Goal: Check status: Check status

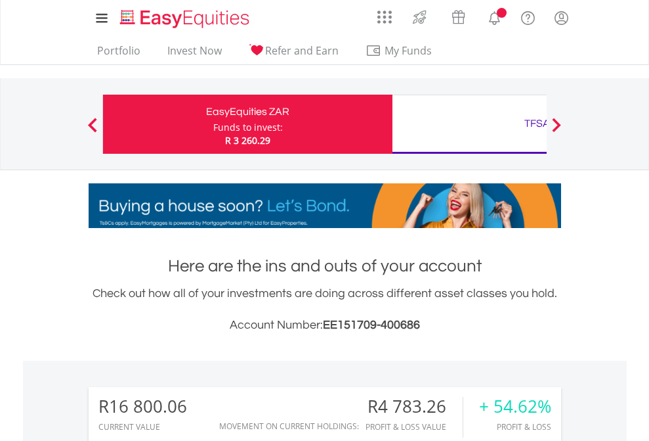
scroll to position [126, 206]
click at [213, 124] on div "Funds to invest:" at bounding box center [248, 127] width 70 height 13
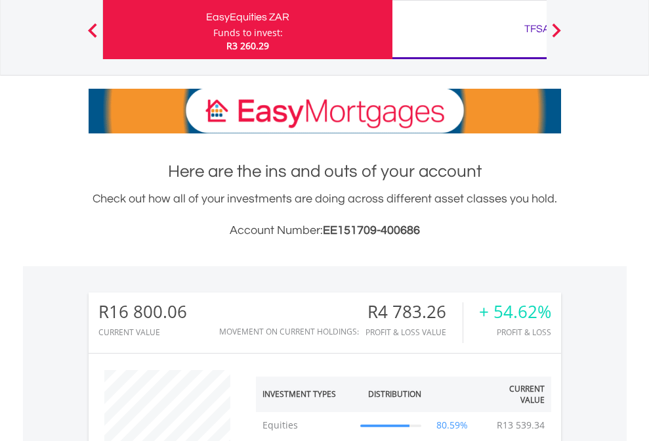
click at [469, 30] on div "TFSA" at bounding box center [538, 29] width 274 height 18
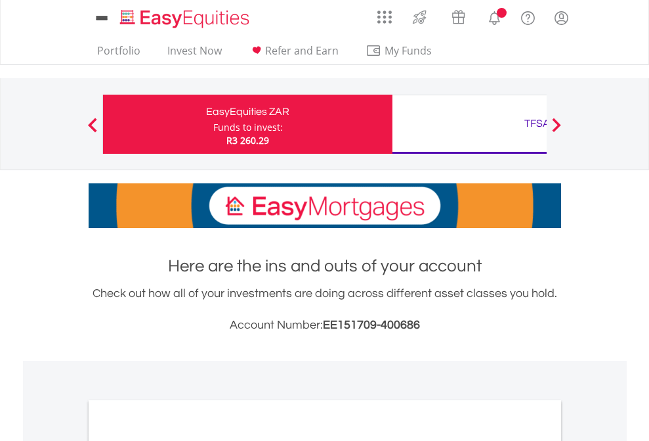
scroll to position [789, 0]
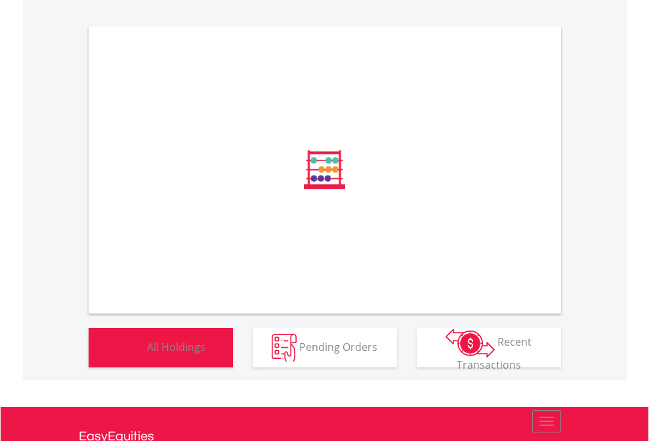
click at [147, 353] on span "All Holdings" at bounding box center [176, 346] width 58 height 14
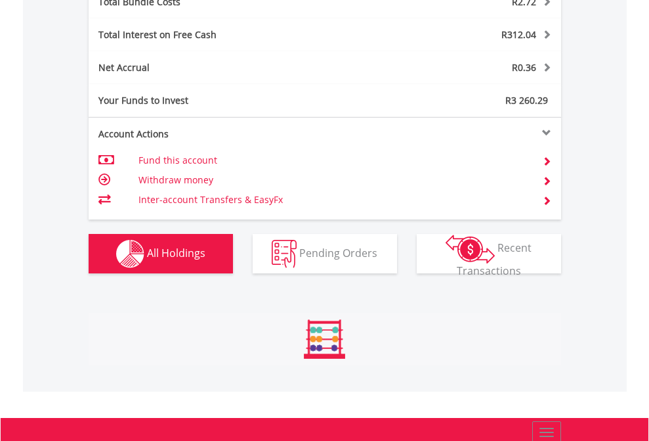
scroll to position [126, 206]
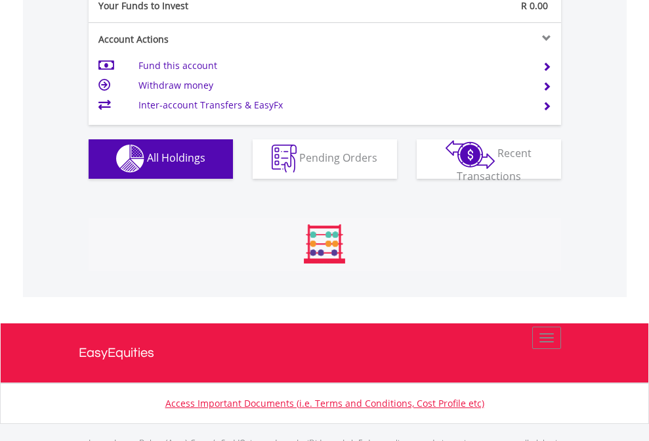
scroll to position [1300, 0]
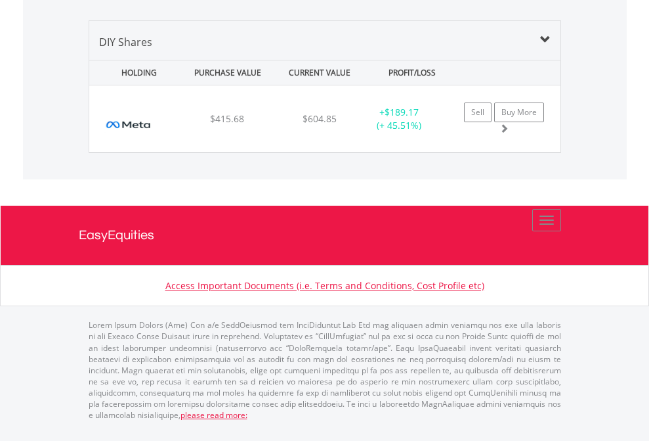
scroll to position [126, 206]
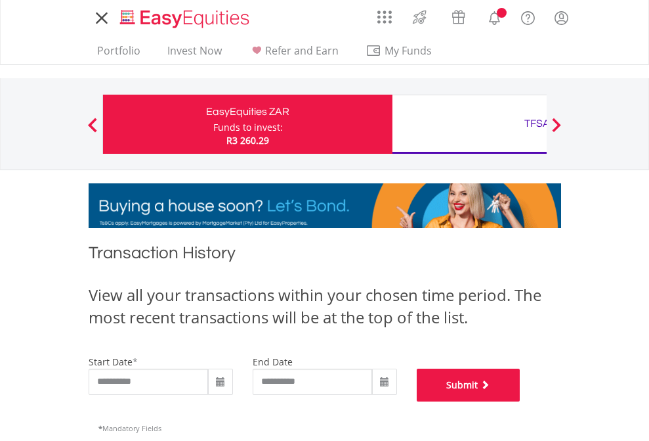
click at [521, 401] on button "Submit" at bounding box center [469, 384] width 104 height 33
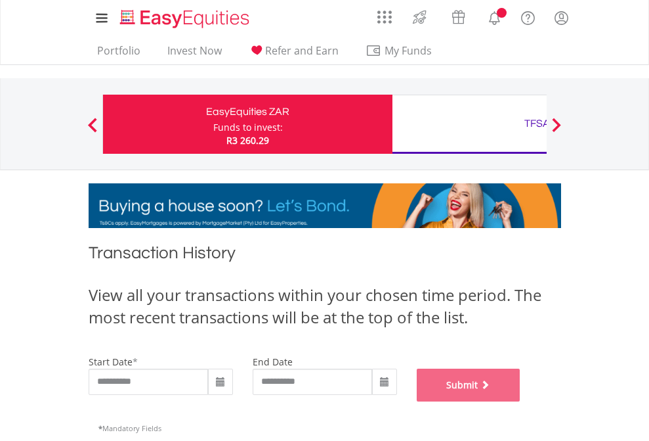
scroll to position [532, 0]
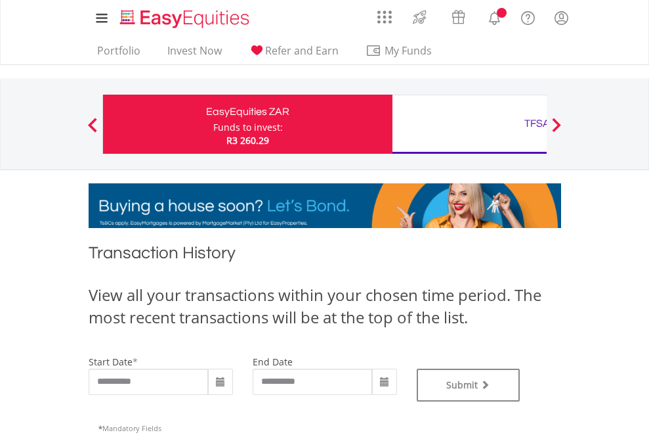
click at [469, 124] on div "TFSA" at bounding box center [538, 123] width 274 height 18
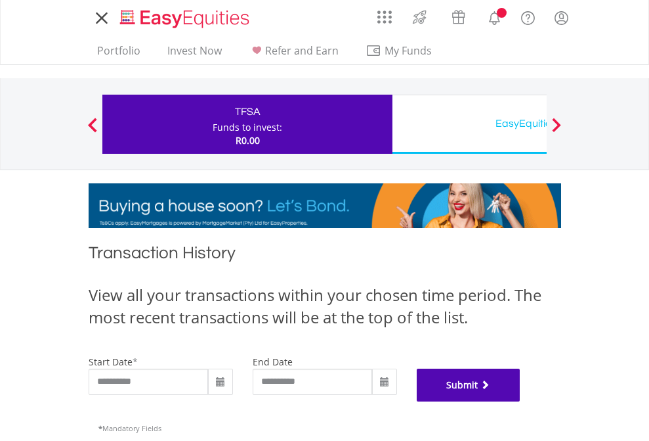
click at [521, 401] on button "Submit" at bounding box center [469, 384] width 104 height 33
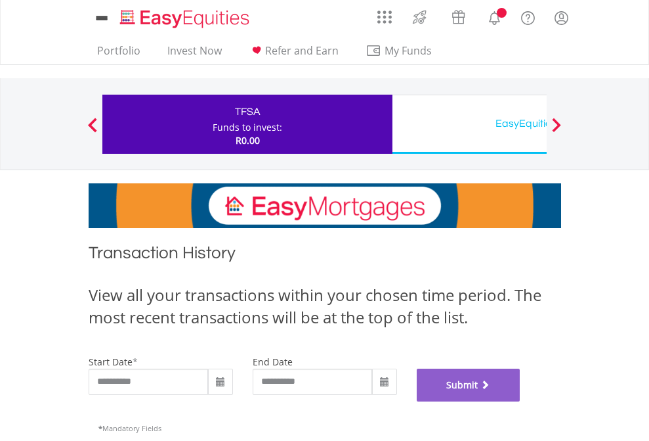
scroll to position [532, 0]
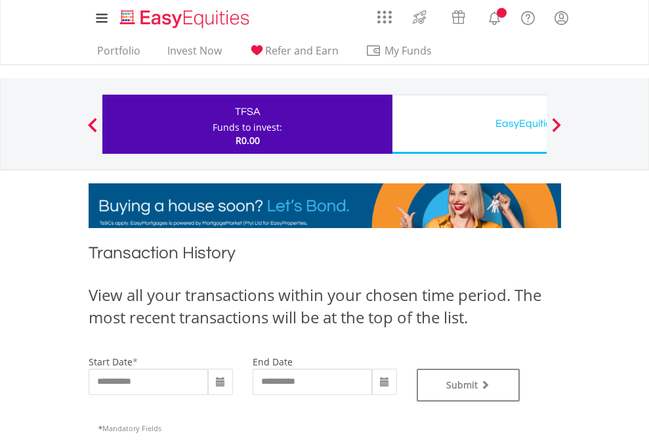
click at [469, 124] on div "EasyEquities USD" at bounding box center [538, 123] width 274 height 18
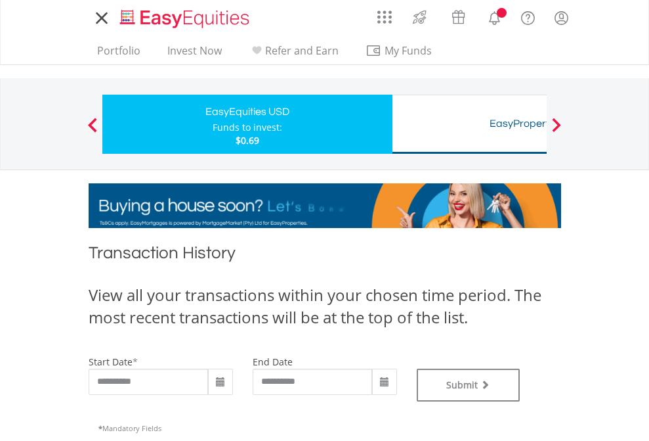
type input "**********"
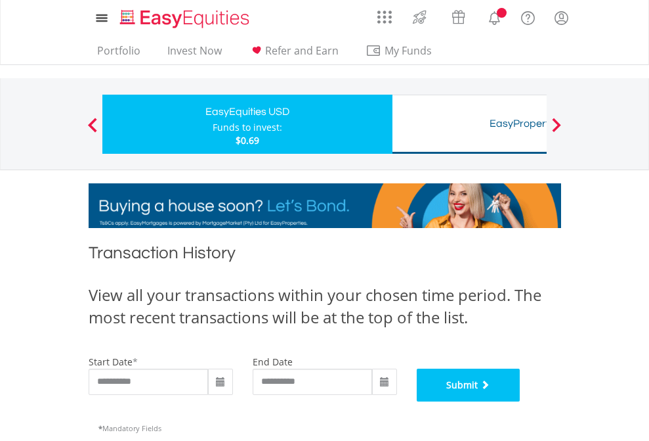
click at [521, 401] on button "Submit" at bounding box center [469, 384] width 104 height 33
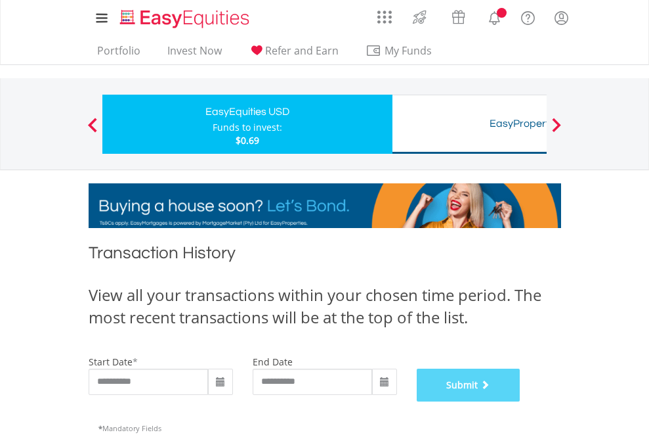
scroll to position [532, 0]
